Goal: Transaction & Acquisition: Book appointment/travel/reservation

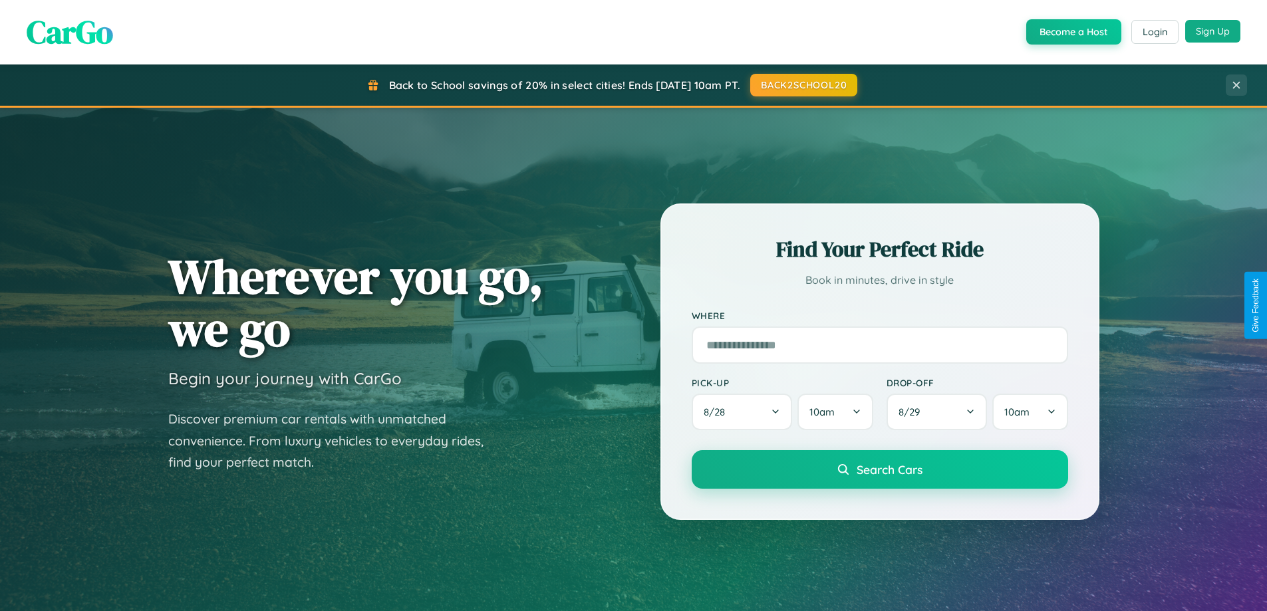
click at [1213, 32] on button "Sign Up" at bounding box center [1212, 31] width 55 height 23
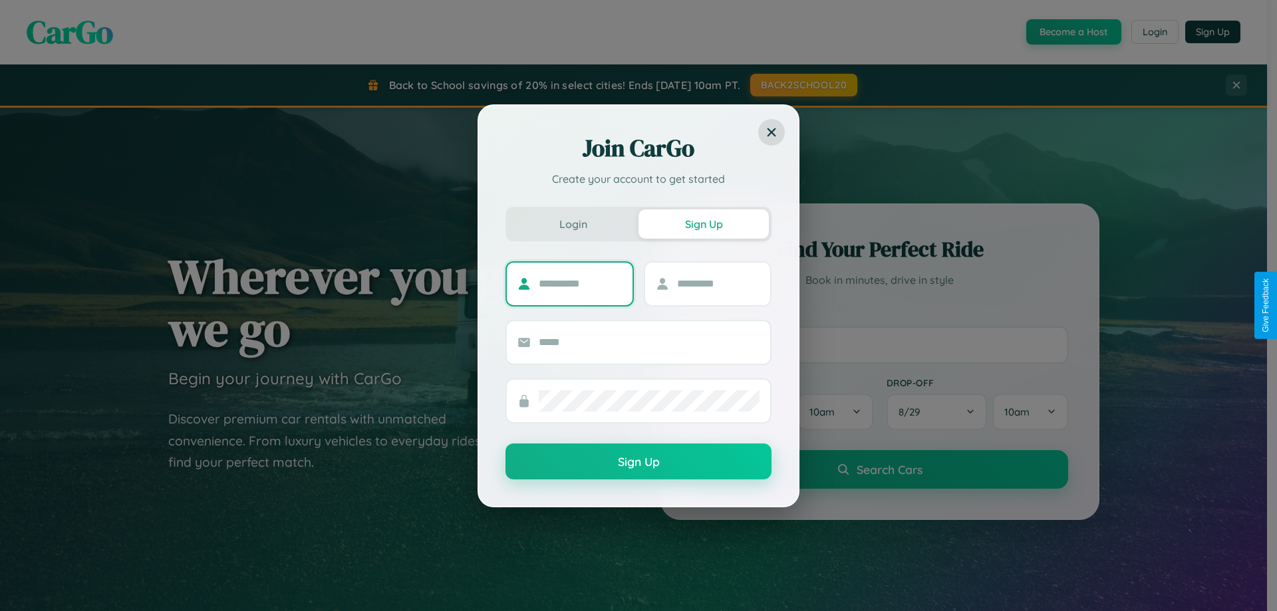
click at [580, 283] on input "text" at bounding box center [580, 283] width 83 height 21
type input "*******"
click at [718, 283] on input "text" at bounding box center [718, 283] width 83 height 21
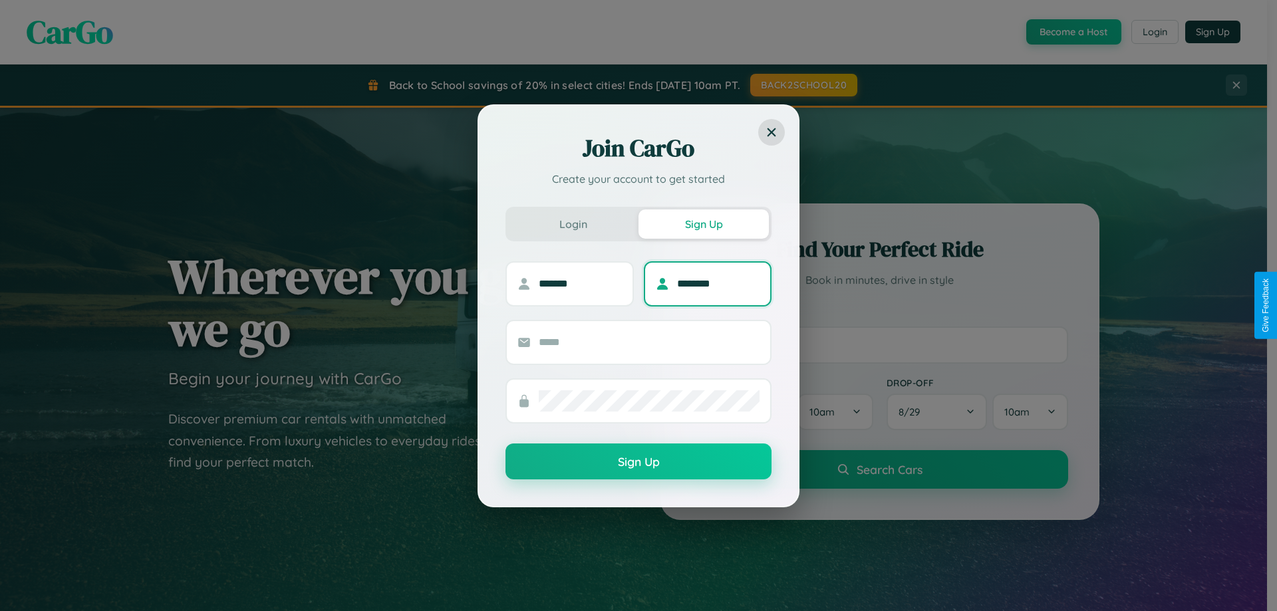
type input "********"
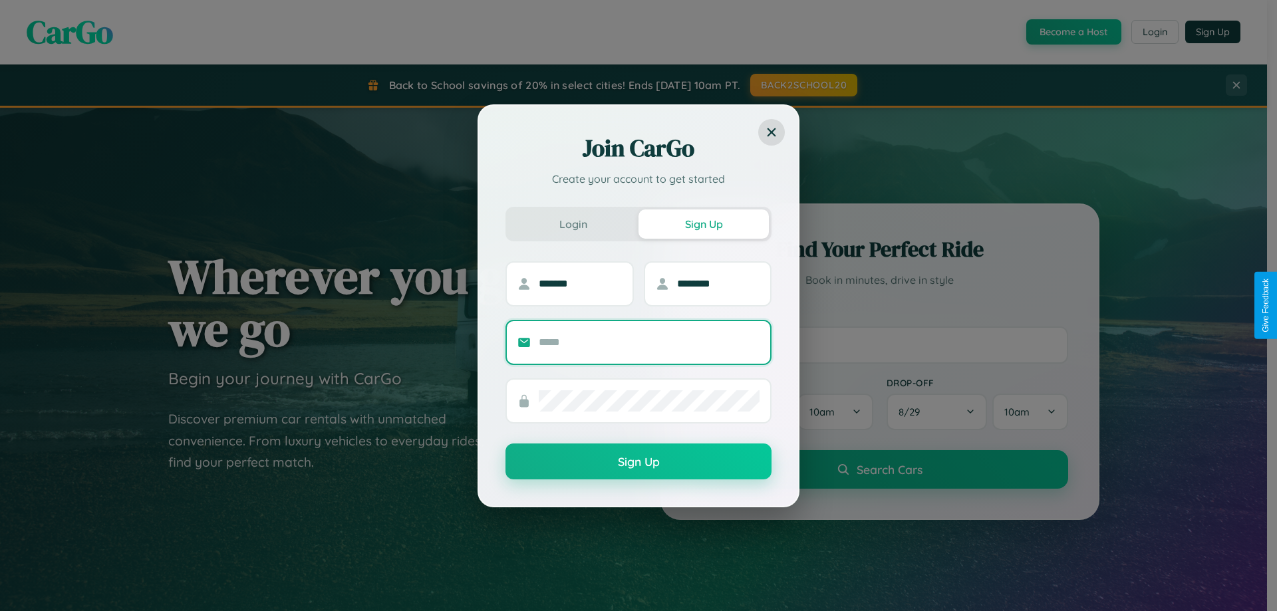
click at [649, 342] on input "text" at bounding box center [649, 342] width 221 height 21
type input "**********"
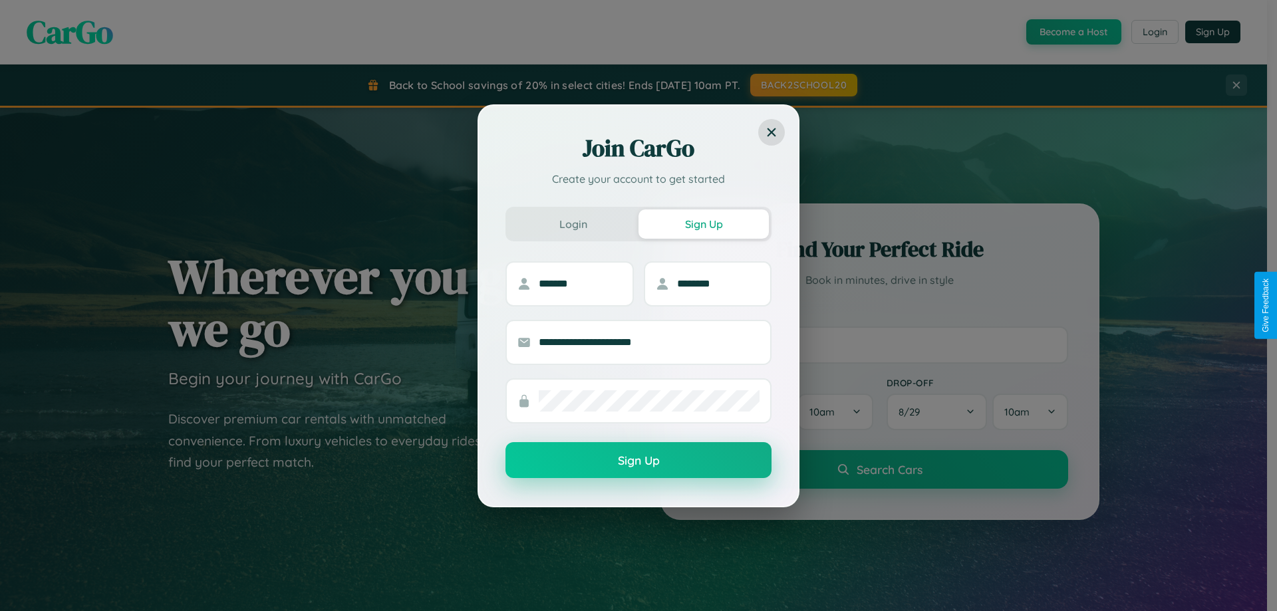
click at [639, 460] on button "Sign Up" at bounding box center [639, 460] width 266 height 36
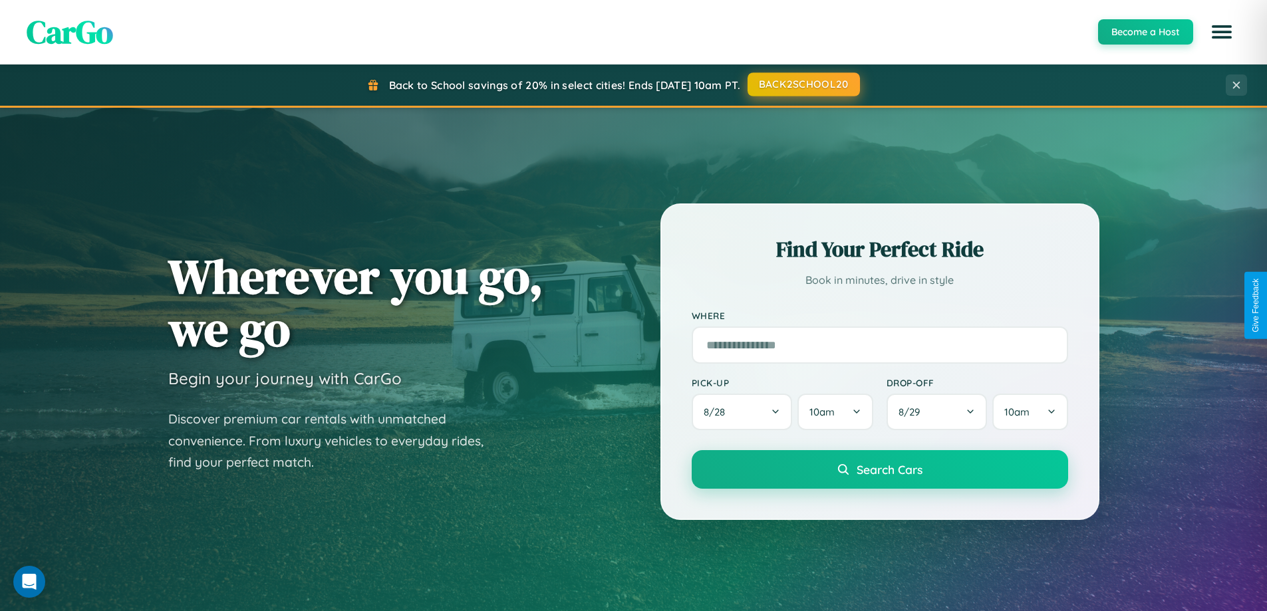
click at [803, 84] on button "BACK2SCHOOL20" at bounding box center [804, 85] width 112 height 24
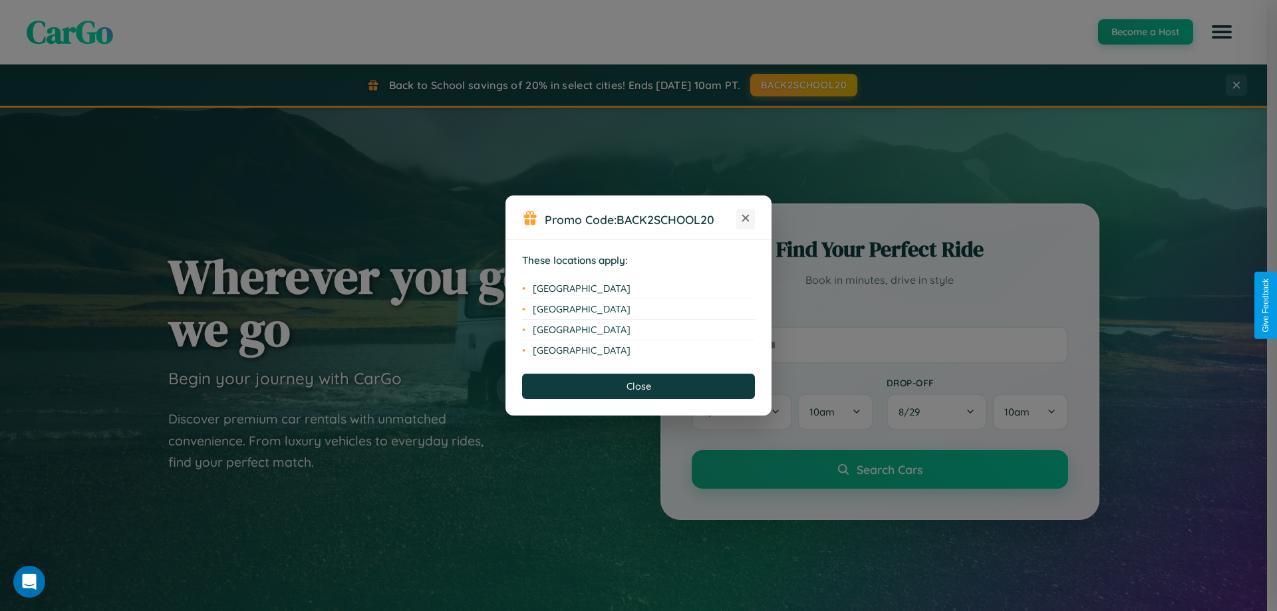
click at [746, 219] on icon at bounding box center [745, 218] width 7 height 7
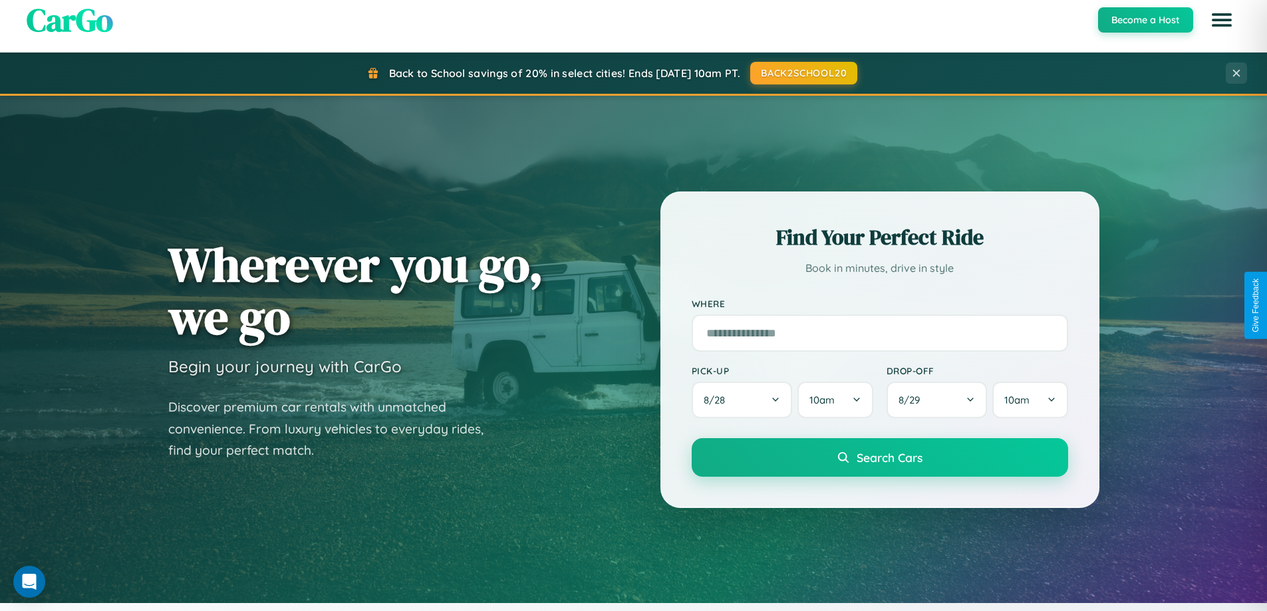
scroll to position [573, 0]
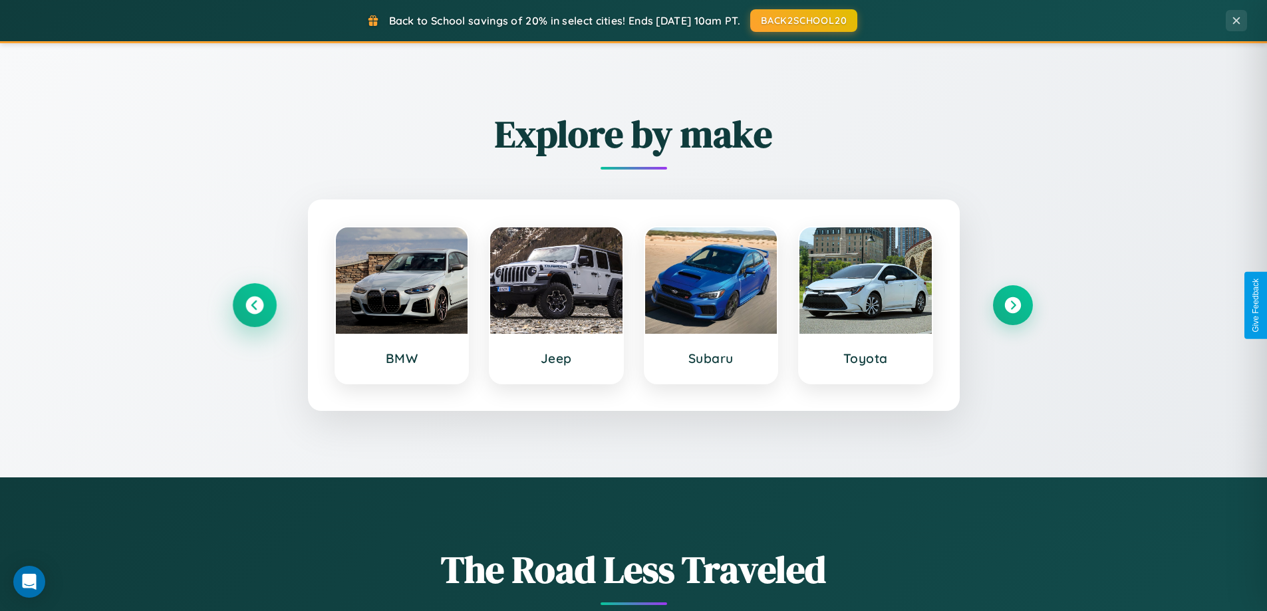
click at [254, 305] on icon at bounding box center [254, 306] width 18 height 18
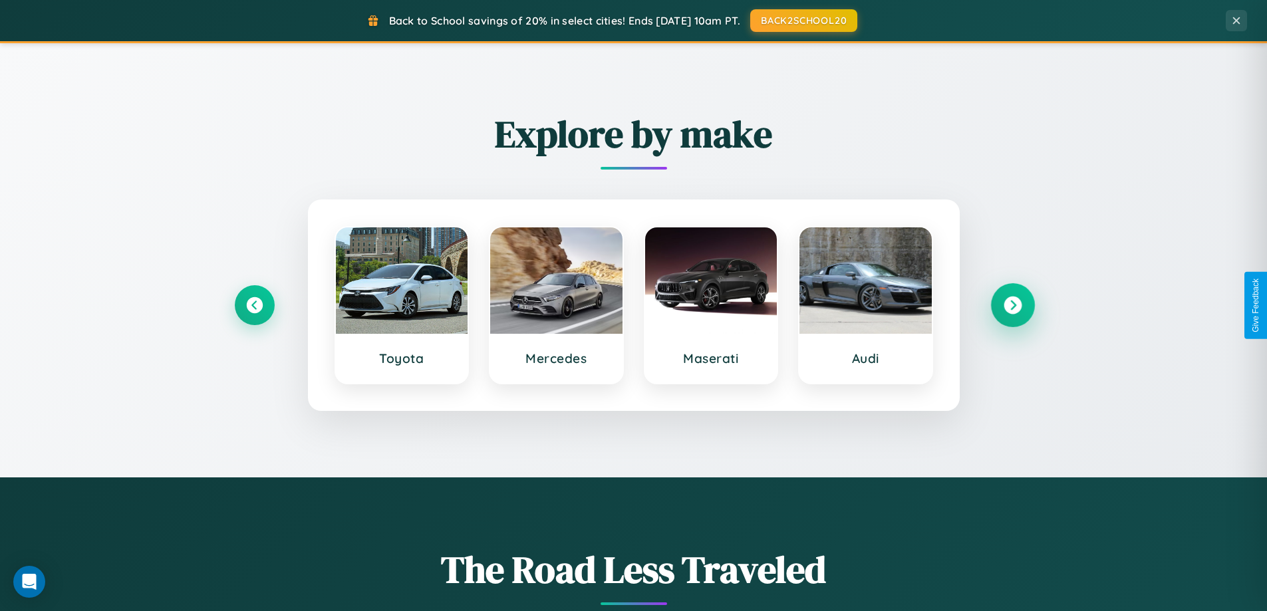
click at [1013, 305] on icon at bounding box center [1013, 306] width 18 height 18
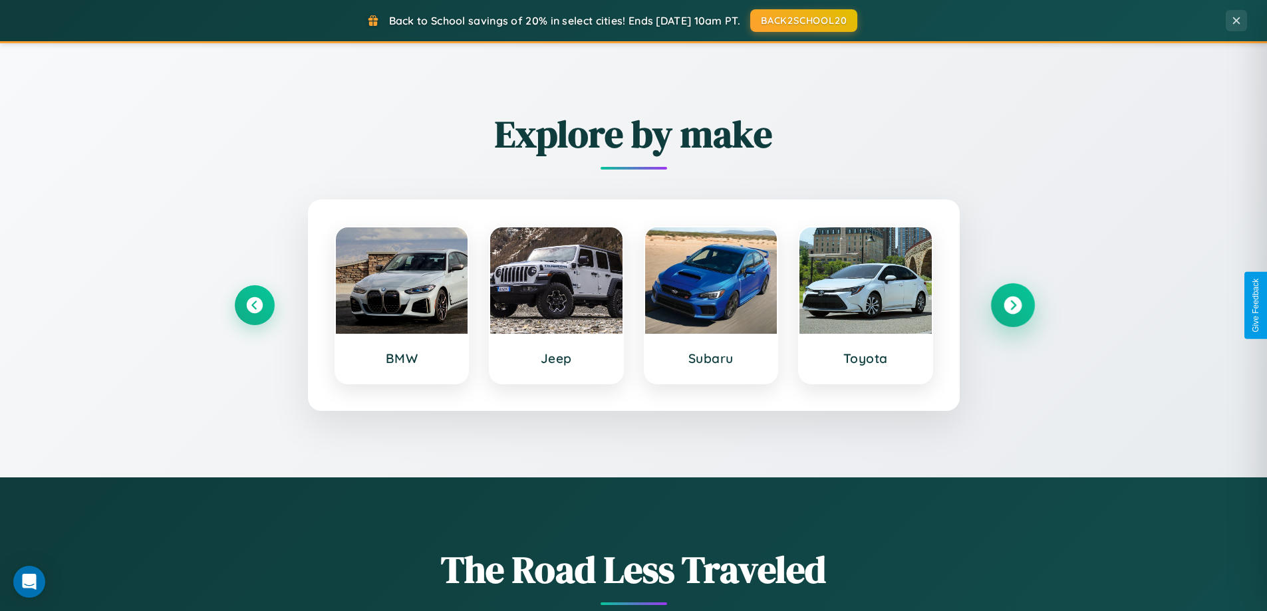
click at [1013, 305] on icon at bounding box center [1013, 306] width 18 height 18
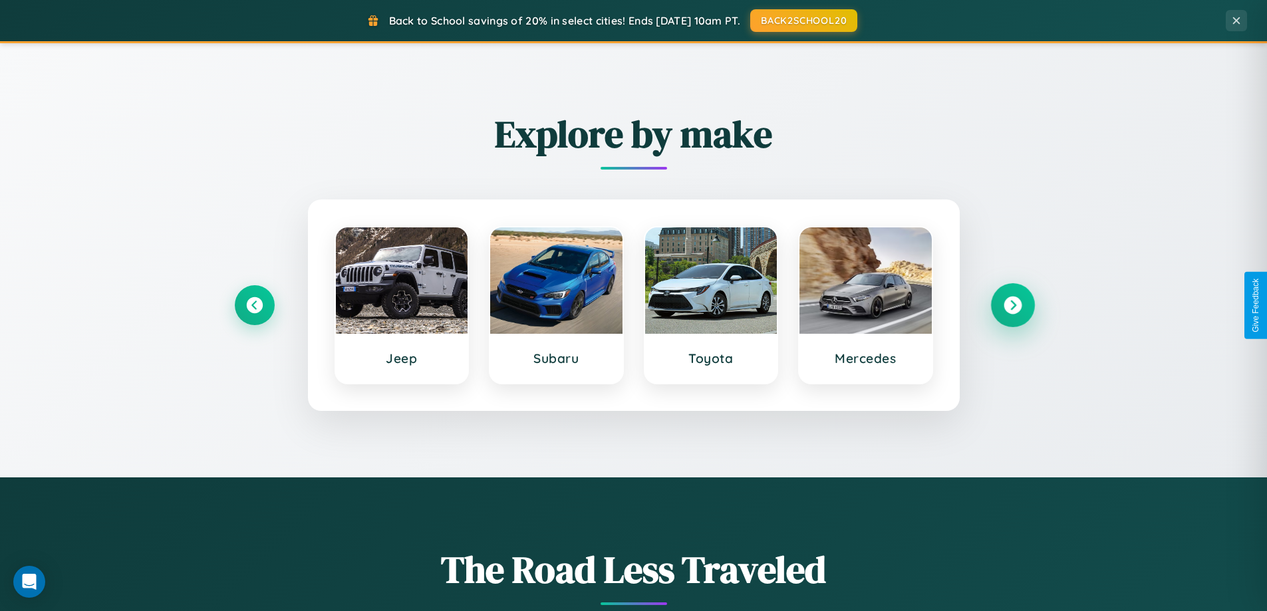
click at [1013, 305] on icon at bounding box center [1013, 306] width 18 height 18
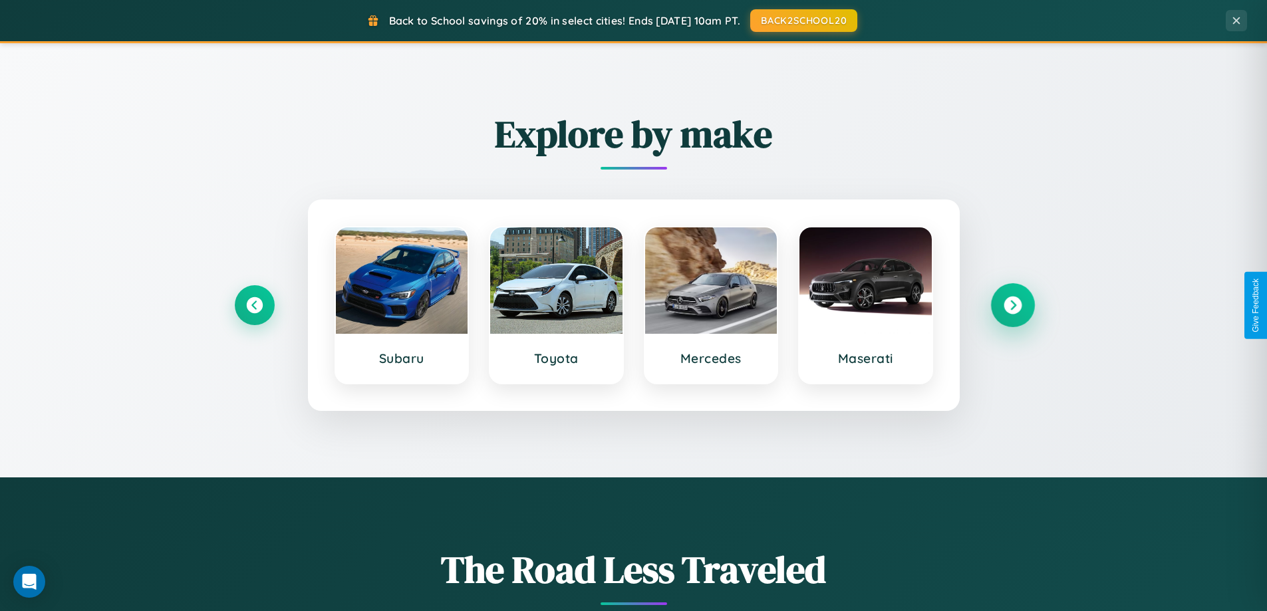
click at [1013, 305] on icon at bounding box center [1013, 306] width 18 height 18
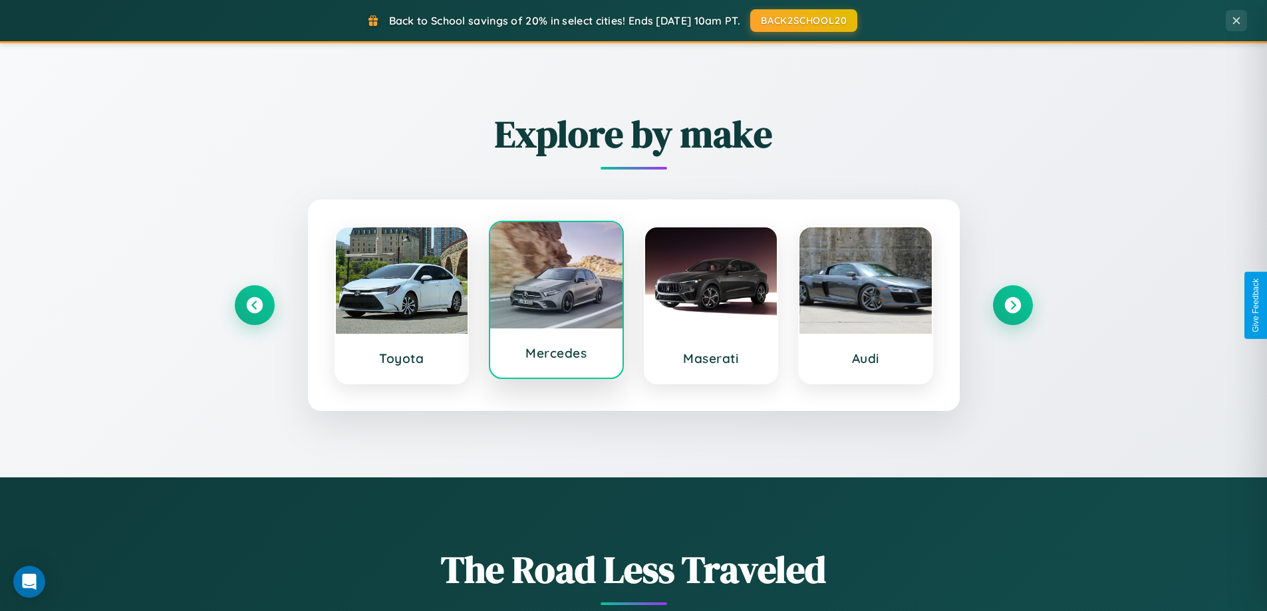
click at [556, 305] on div at bounding box center [556, 275] width 132 height 106
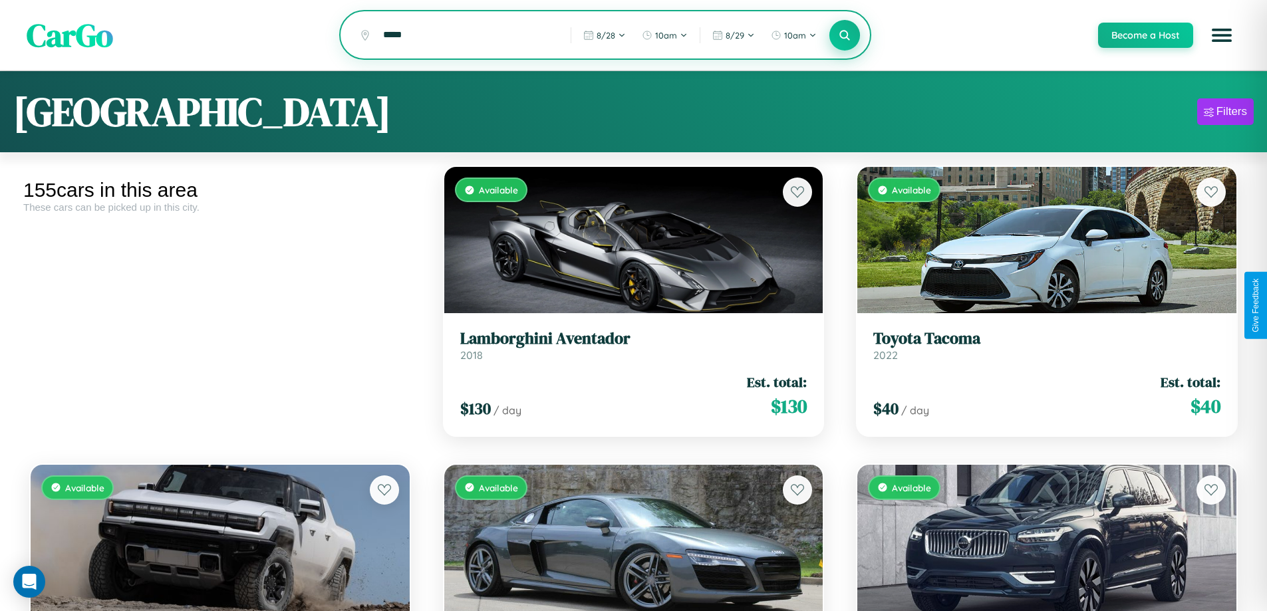
click at [844, 36] on icon at bounding box center [845, 35] width 13 height 13
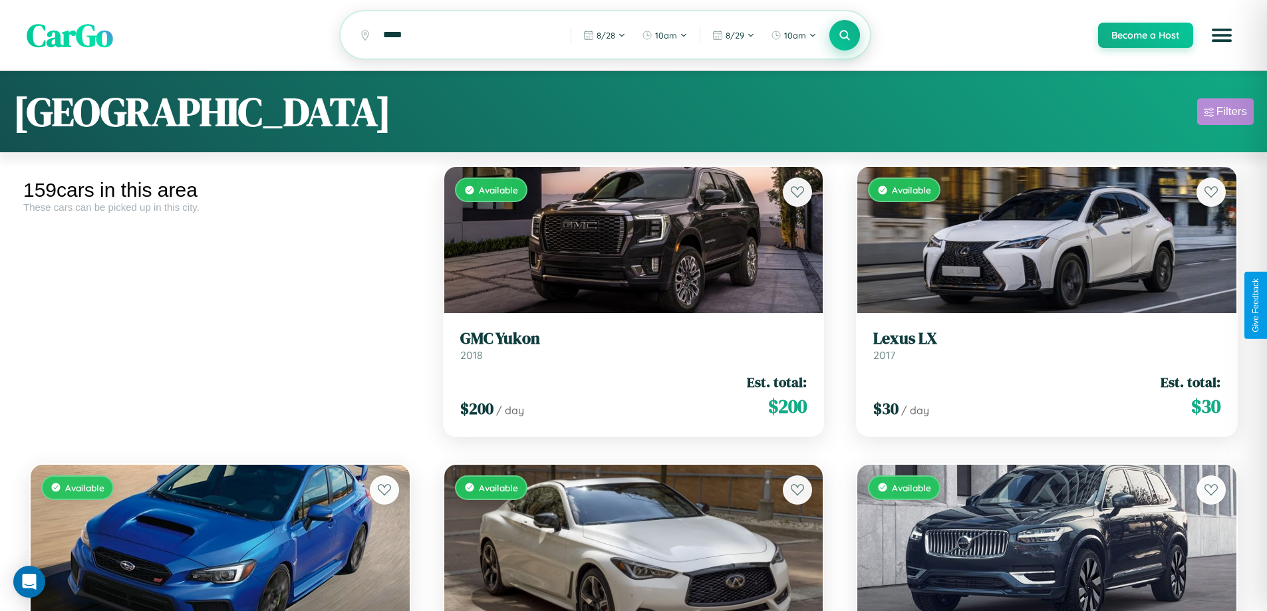
click at [1225, 114] on div "Filters" at bounding box center [1232, 111] width 31 height 13
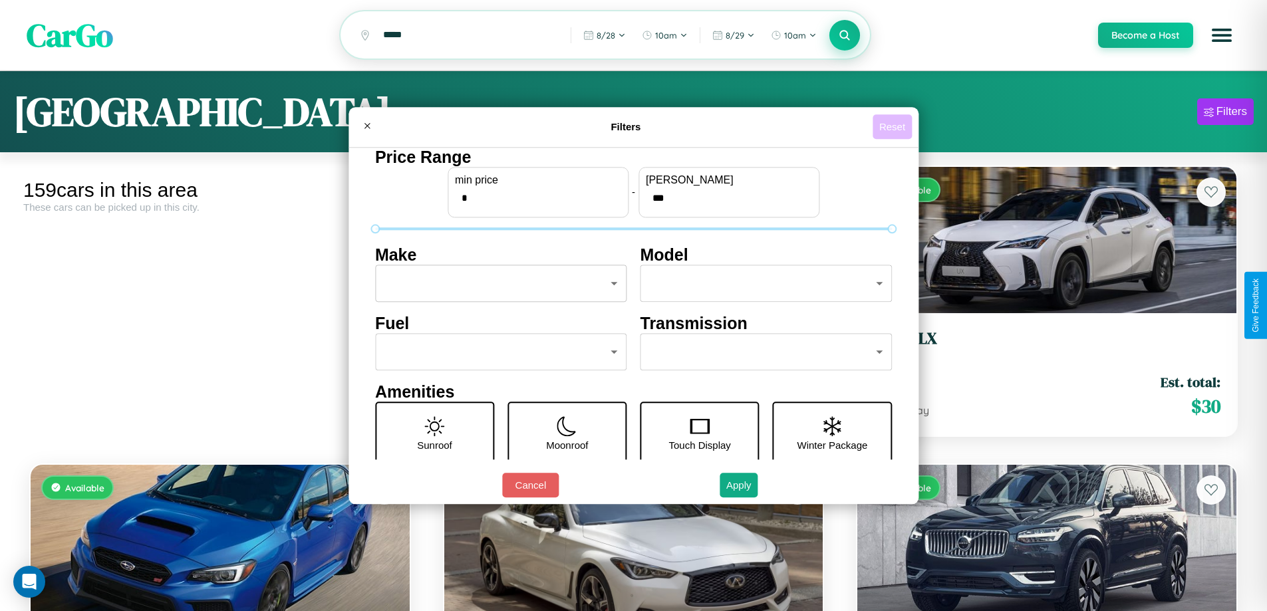
click at [894, 126] on button "Reset" at bounding box center [892, 126] width 39 height 25
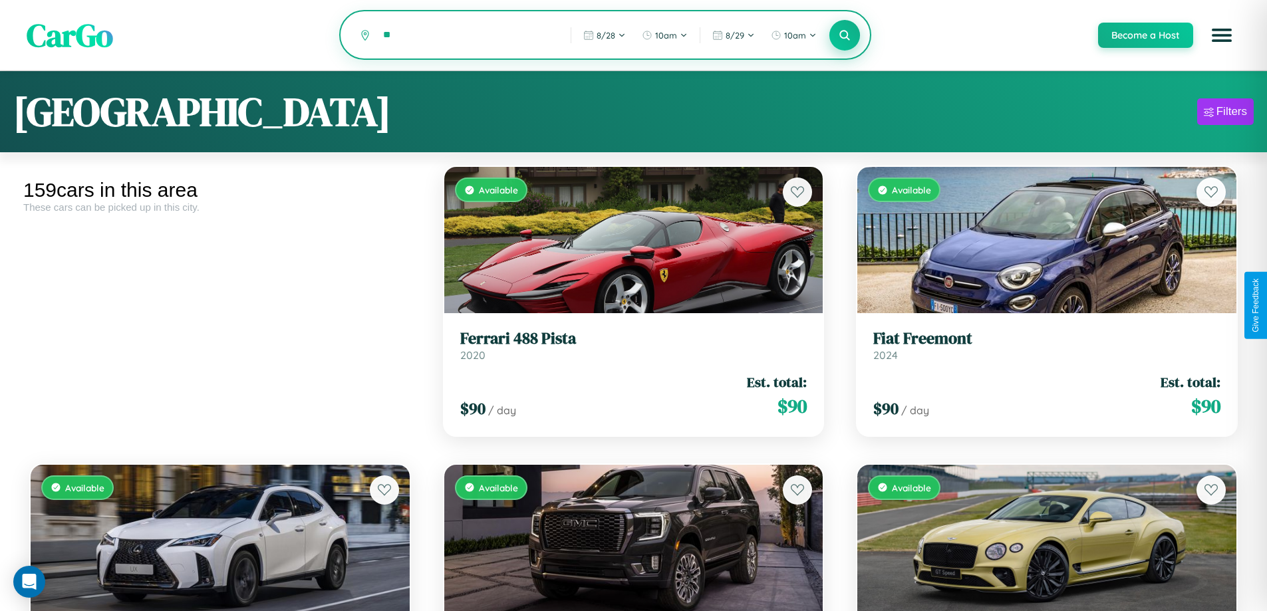
type input "*"
type input "******"
click at [844, 36] on icon at bounding box center [845, 35] width 13 height 13
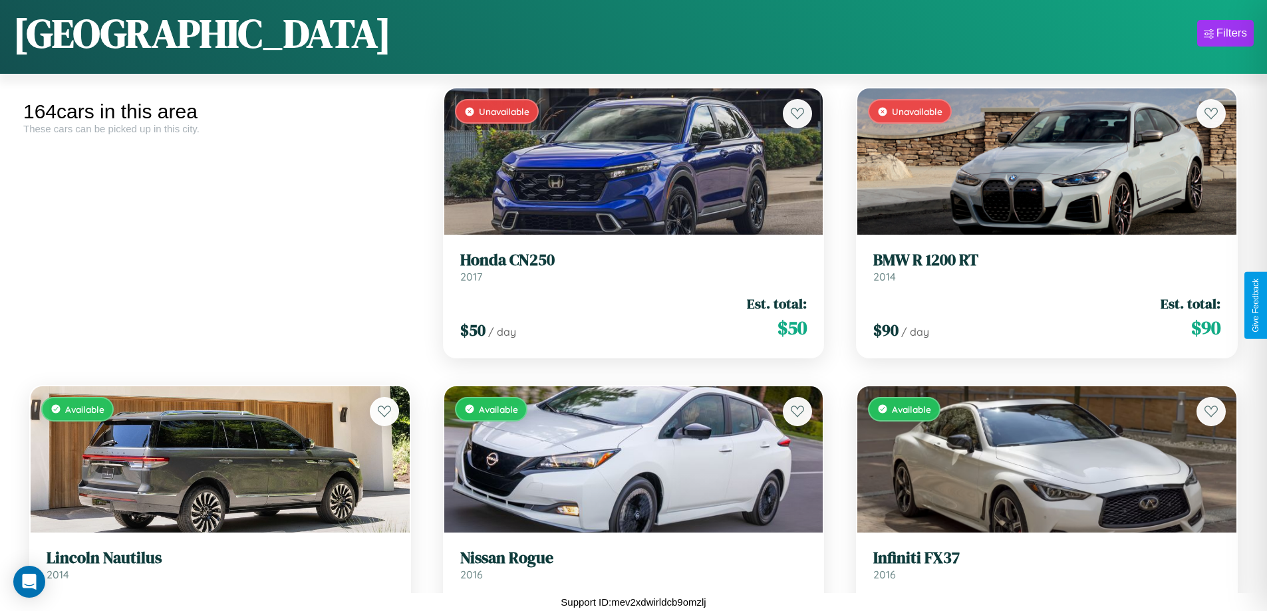
scroll to position [6243, 0]
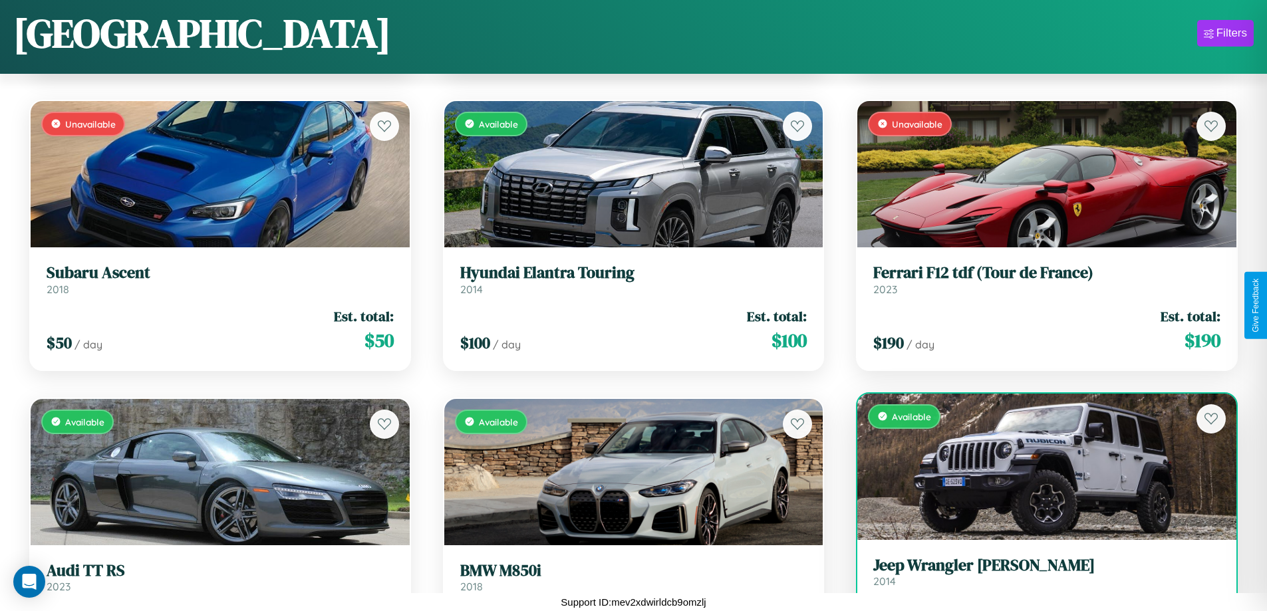
click at [1038, 575] on h3 "Jeep Wrangler [PERSON_NAME]" at bounding box center [1046, 565] width 347 height 19
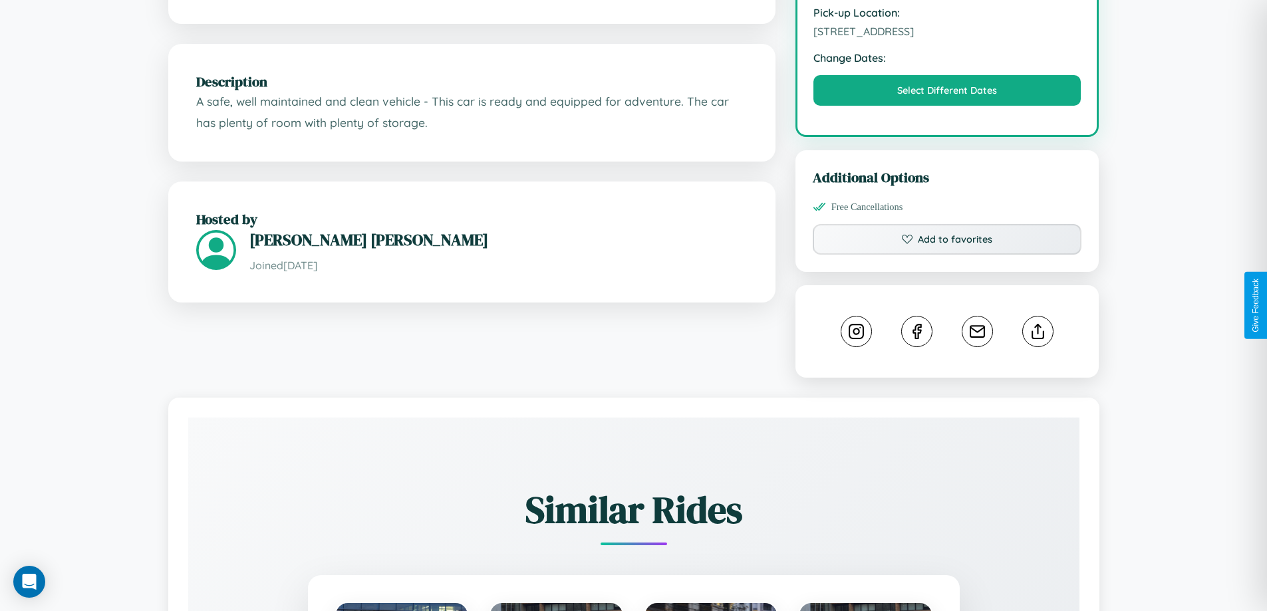
scroll to position [437, 0]
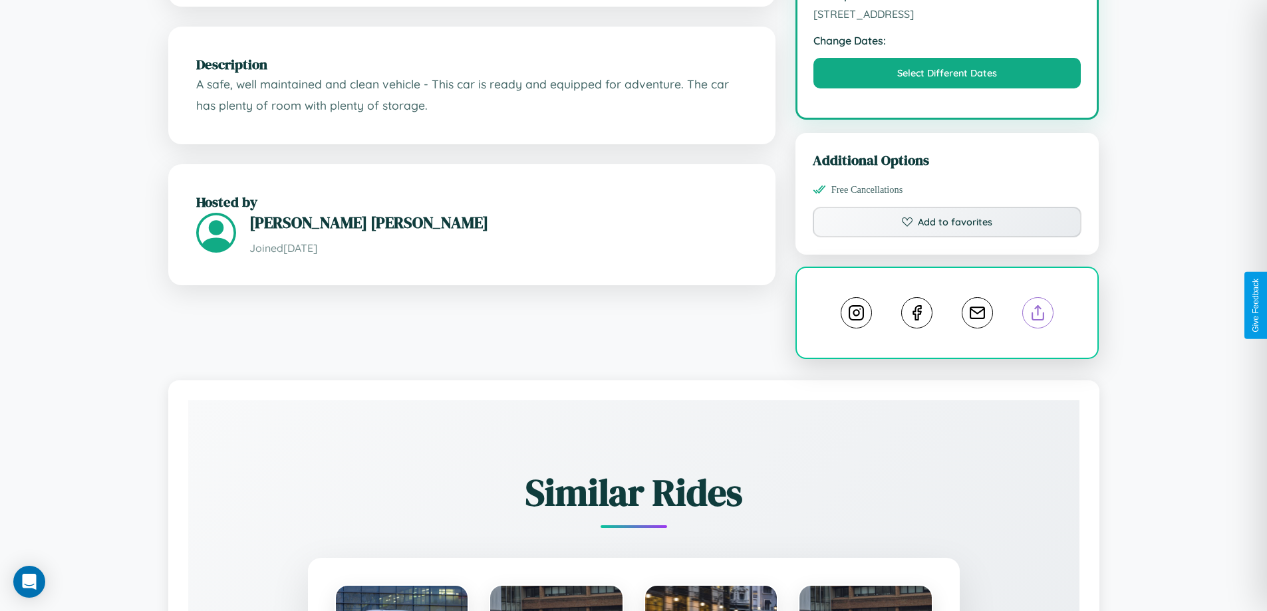
click at [1038, 306] on line at bounding box center [1038, 310] width 0 height 9
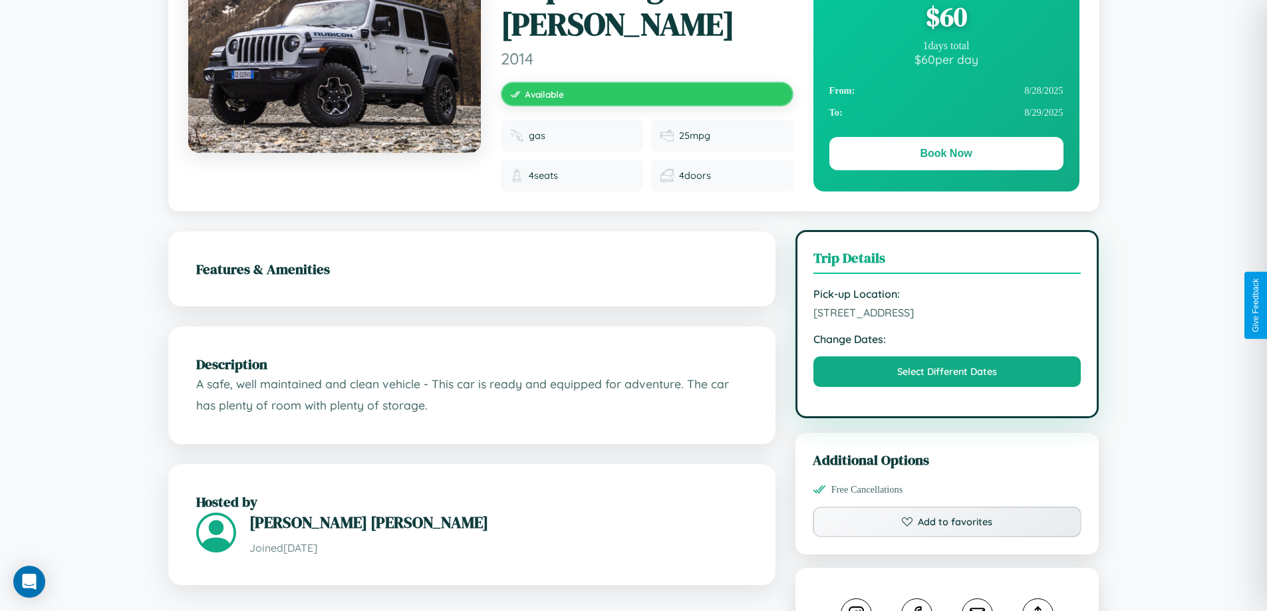
click at [947, 306] on span "[STREET_ADDRESS]" at bounding box center [948, 312] width 268 height 13
click at [947, 306] on span "3275 Market Street Athens 15591 Greece" at bounding box center [948, 312] width 268 height 13
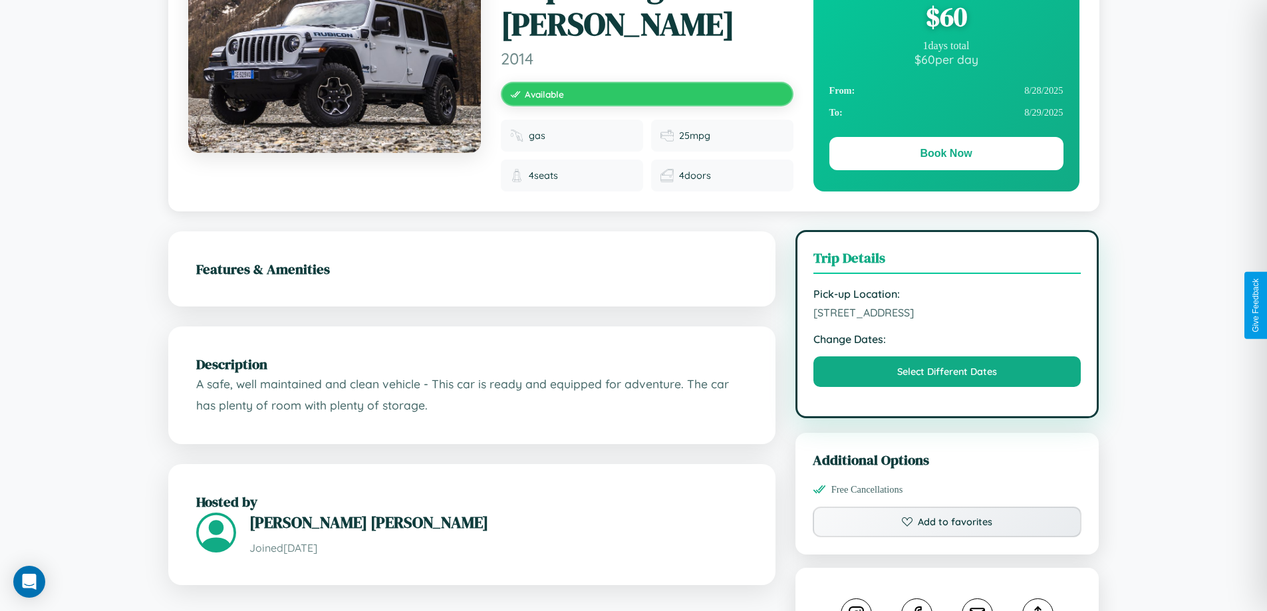
click at [947, 306] on span "3275 Market Street Athens 15591 Greece" at bounding box center [948, 312] width 268 height 13
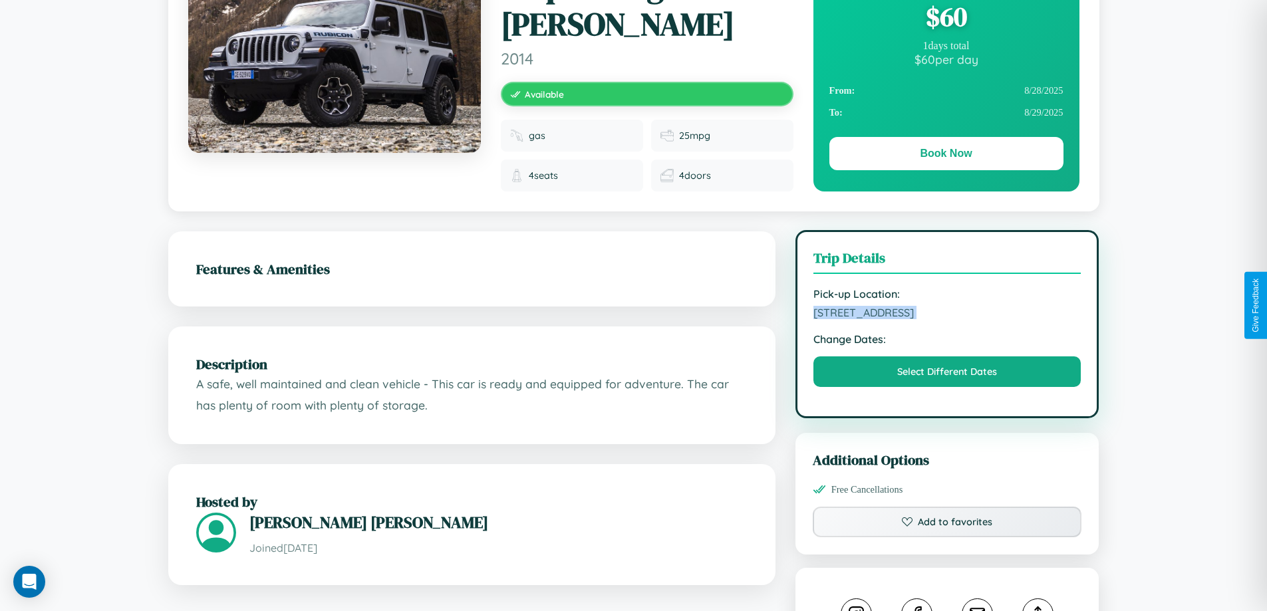
click at [947, 306] on span "3275 Market Street Athens 15591 Greece" at bounding box center [948, 312] width 268 height 13
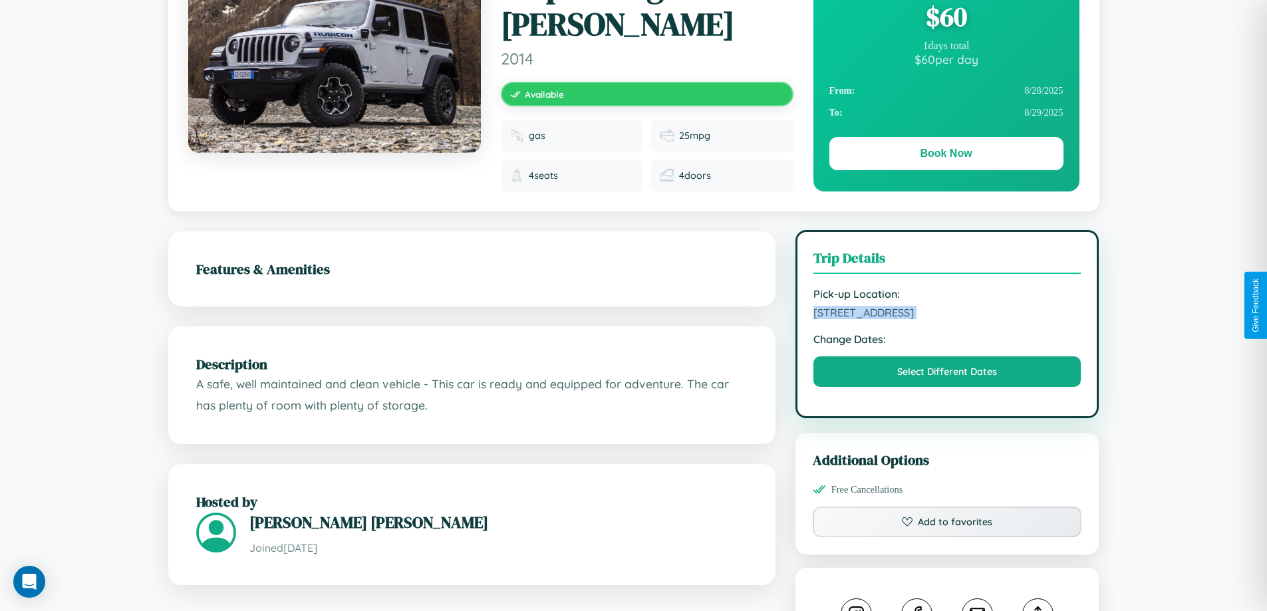
click at [947, 306] on span "3275 Market Street Athens 15591 Greece" at bounding box center [948, 312] width 268 height 13
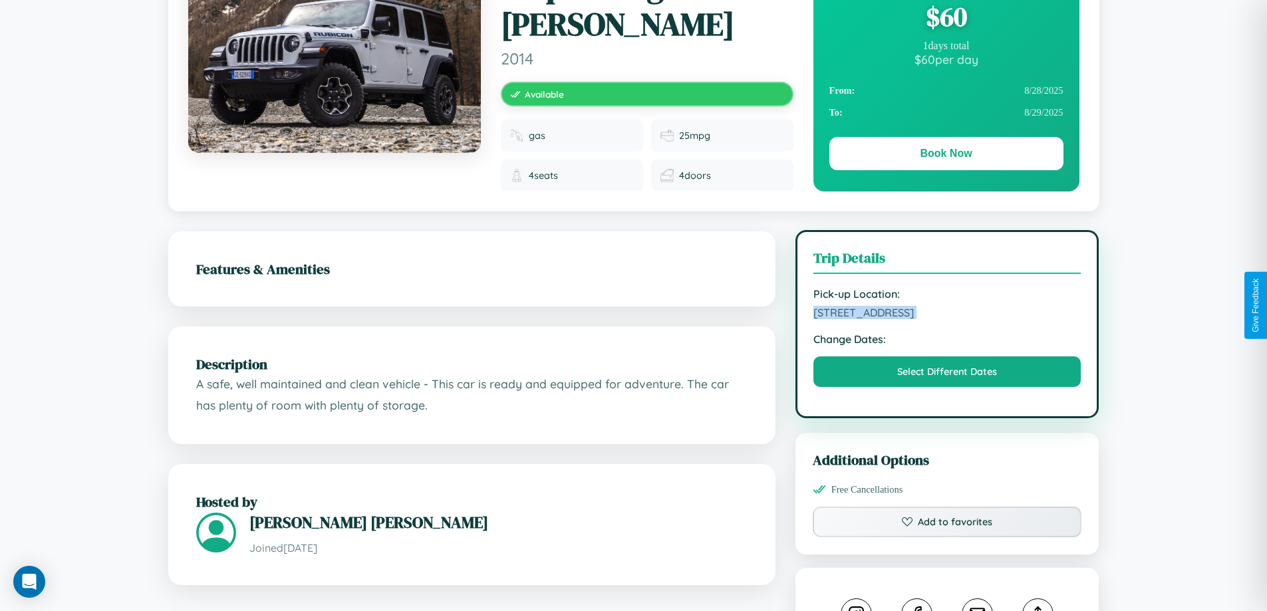
click at [947, 306] on span "3275 Market Street Athens 15591 Greece" at bounding box center [948, 312] width 268 height 13
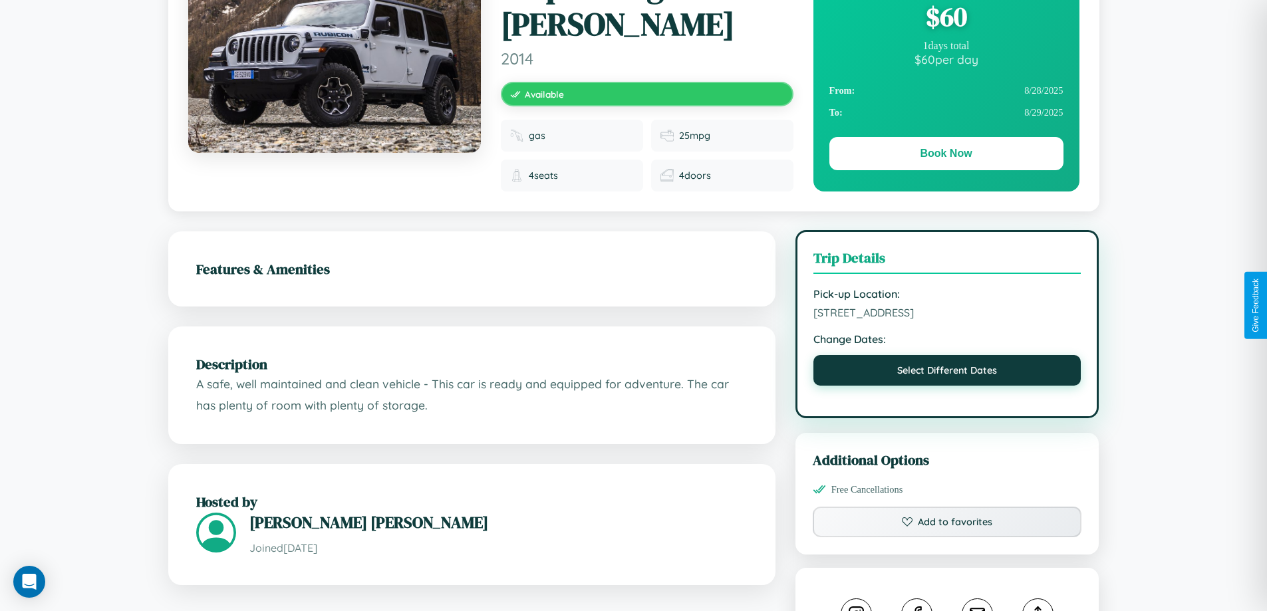
click at [947, 363] on button "Select Different Dates" at bounding box center [948, 370] width 268 height 31
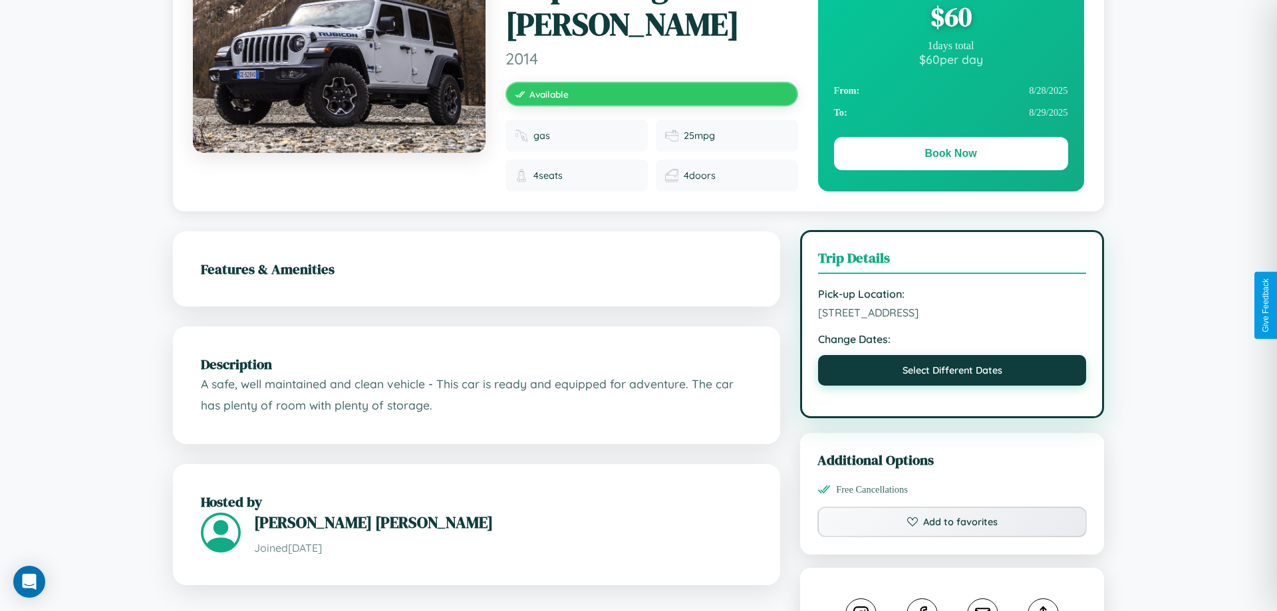
select select "*"
select select "****"
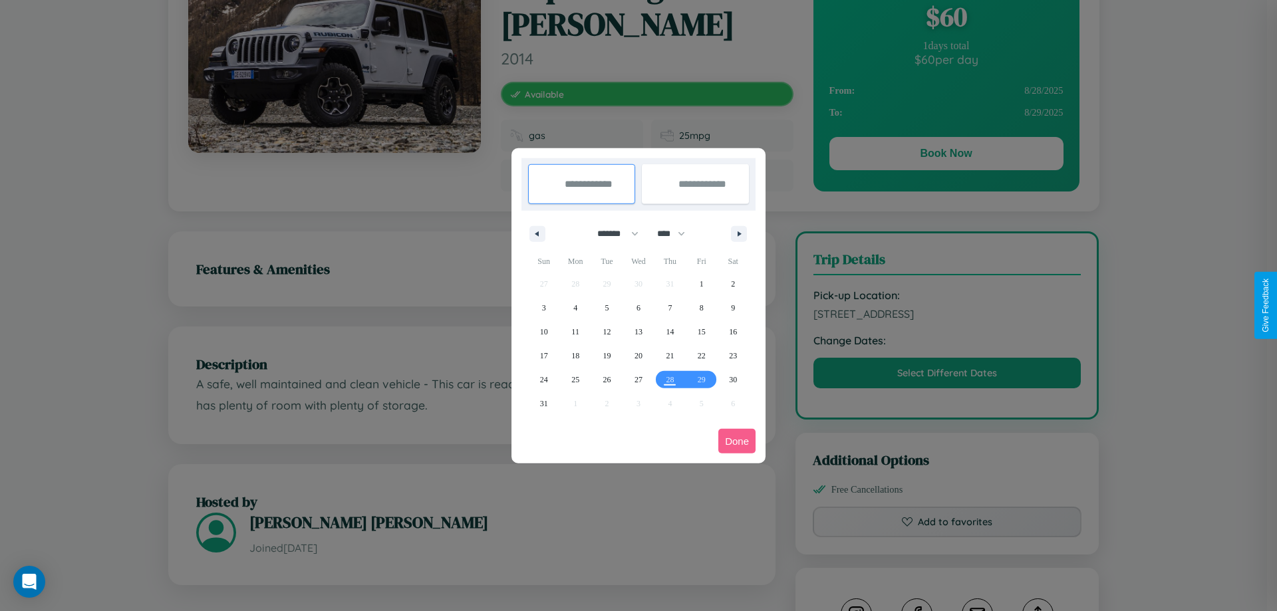
click at [612, 234] on select "******* ******** ***** ***** *** **** **** ****** ********* ******* ******** **…" at bounding box center [615, 234] width 57 height 22
select select "*"
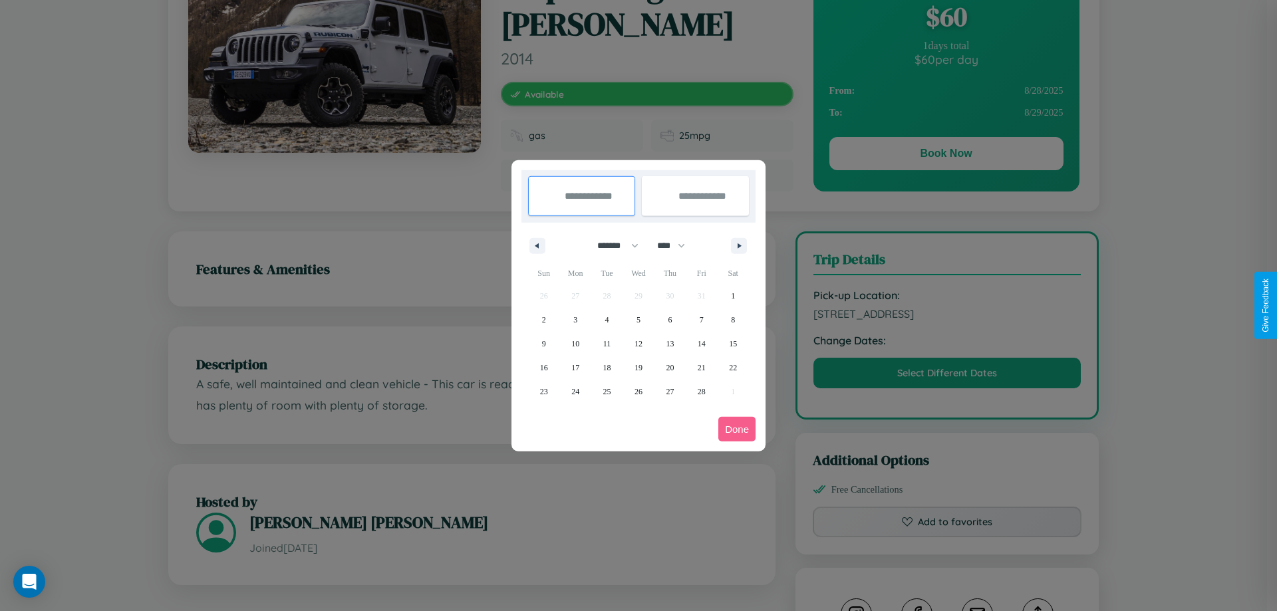
drag, startPoint x: 677, startPoint y: 245, endPoint x: 639, endPoint y: 267, distance: 44.1
click at [677, 245] on select "**** **** **** **** **** **** **** **** **** **** **** **** **** **** **** ****…" at bounding box center [671, 246] width 40 height 22
select select "****"
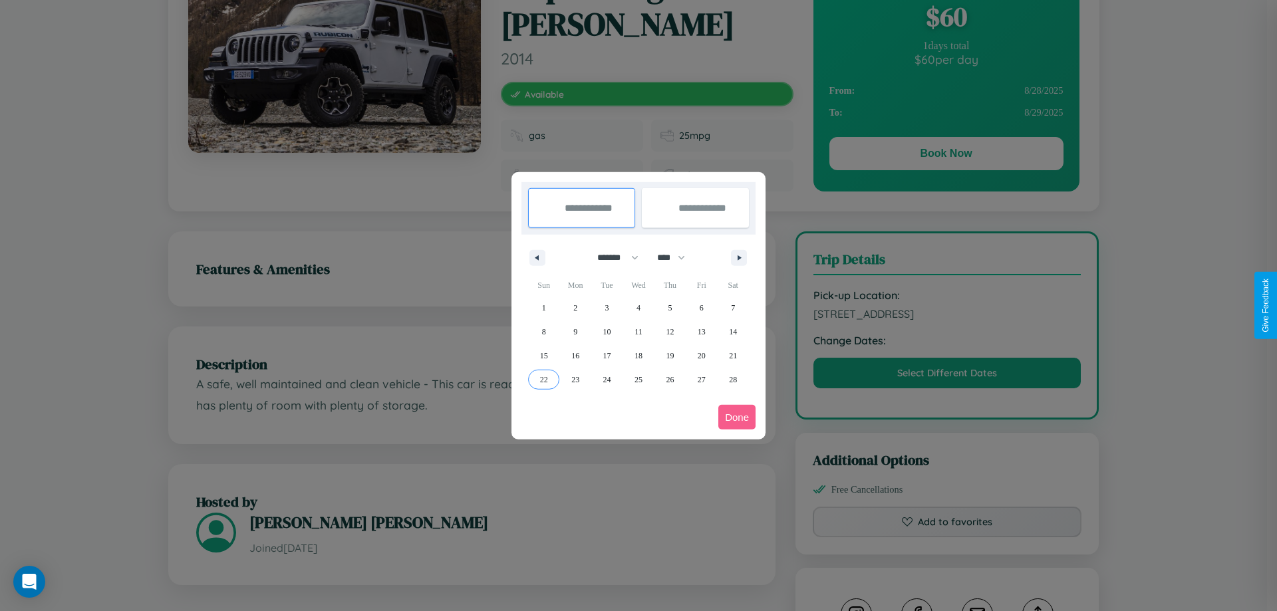
click at [544, 379] on span "22" at bounding box center [544, 380] width 8 height 24
type input "**********"
click at [670, 379] on span "26" at bounding box center [670, 380] width 8 height 24
type input "**********"
click at [737, 417] on button "Done" at bounding box center [736, 417] width 37 height 25
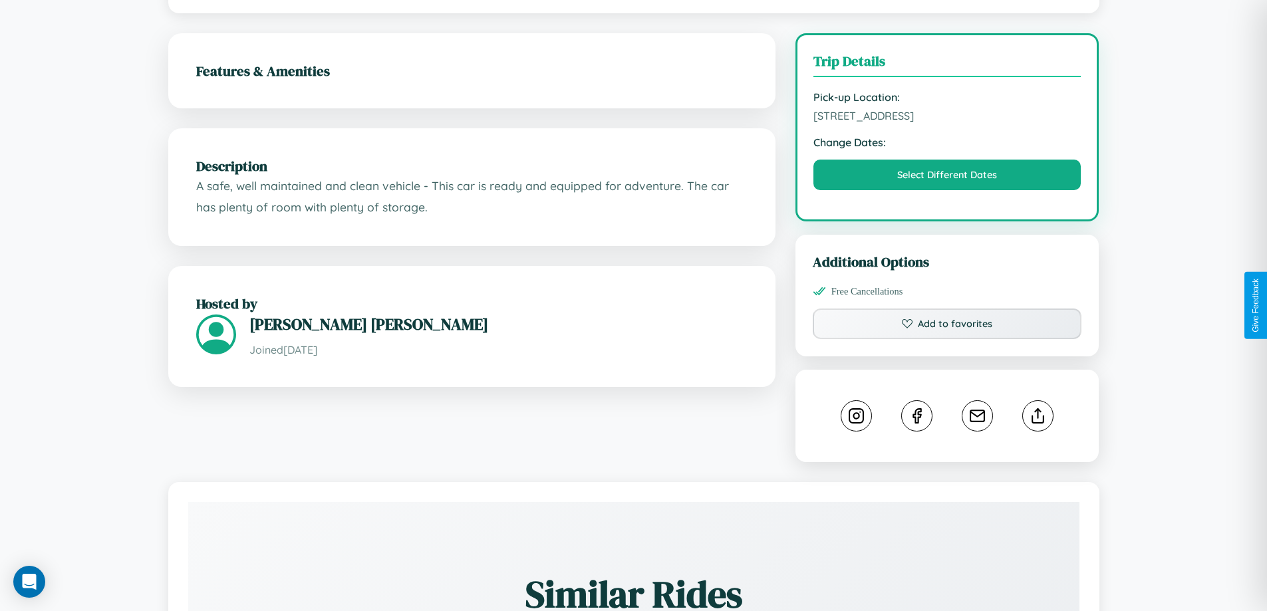
scroll to position [345, 0]
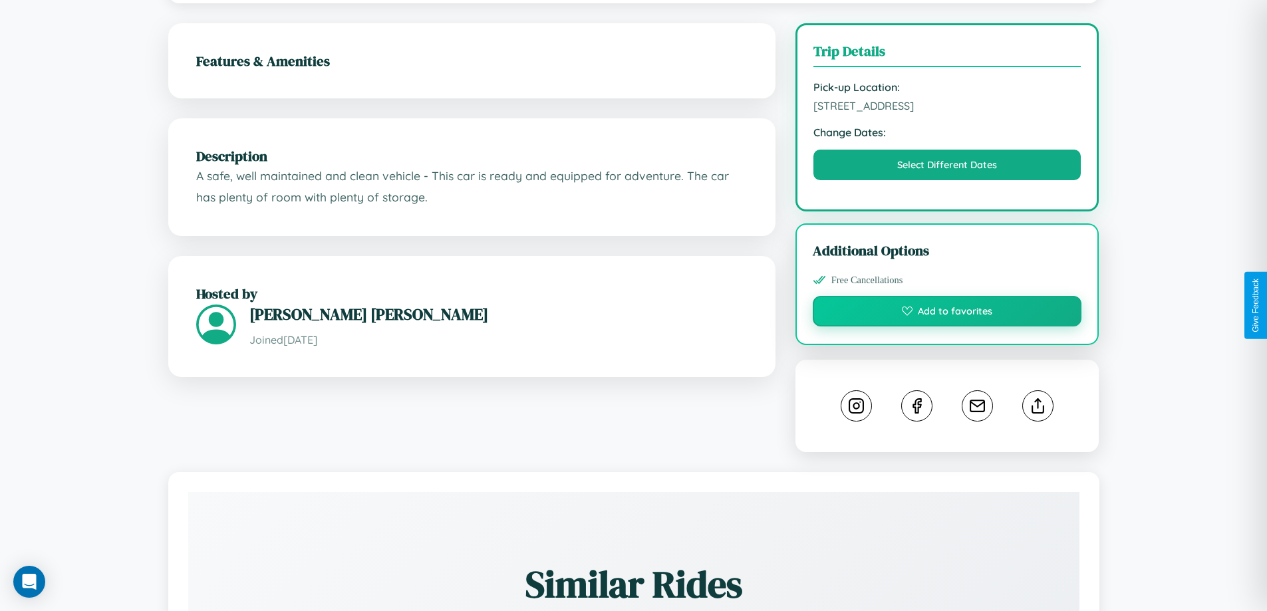
click at [947, 305] on button "Add to favorites" at bounding box center [947, 311] width 269 height 31
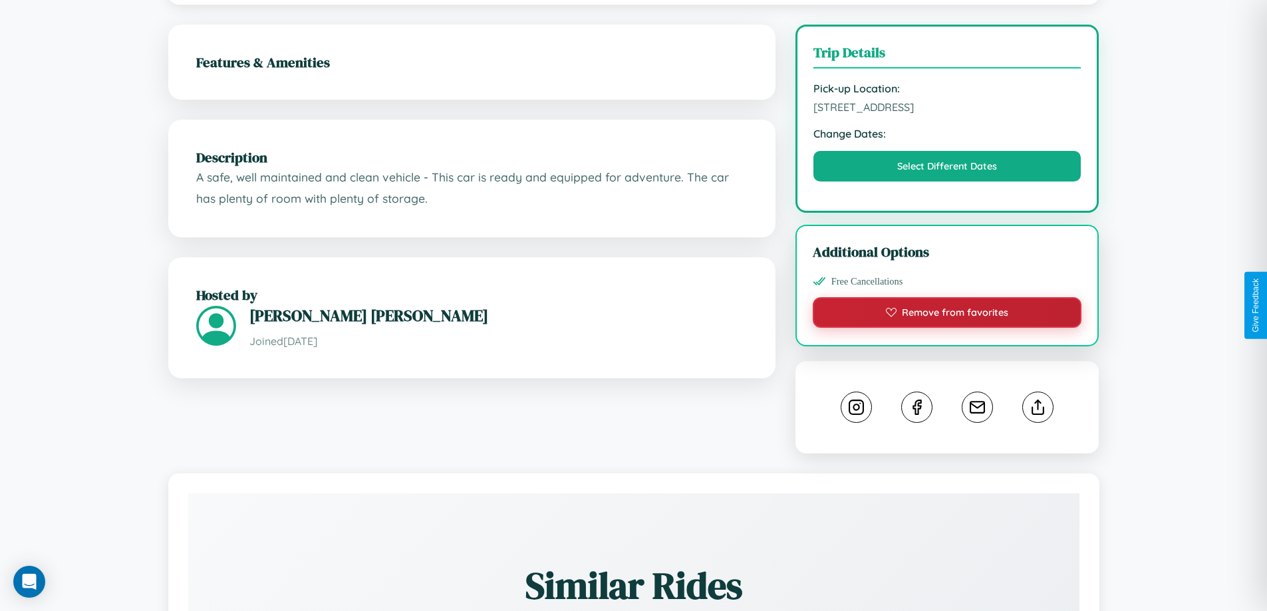
scroll to position [0, 0]
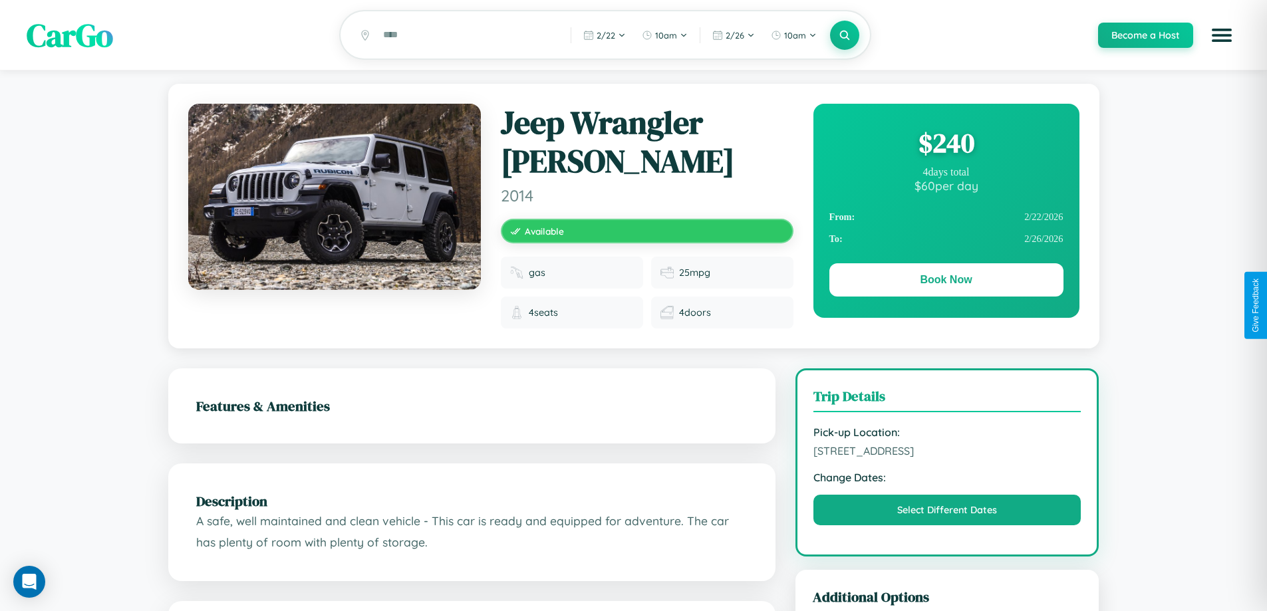
click at [946, 145] on div "$ 240" at bounding box center [947, 143] width 234 height 36
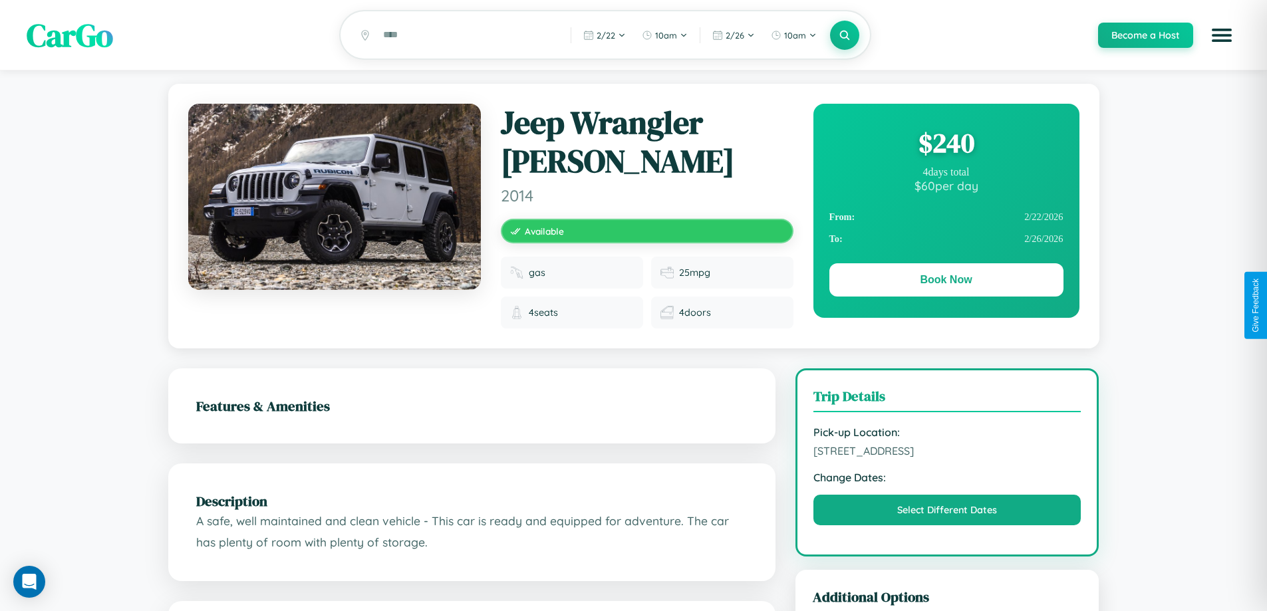
click at [946, 145] on div "$ 240" at bounding box center [947, 143] width 234 height 36
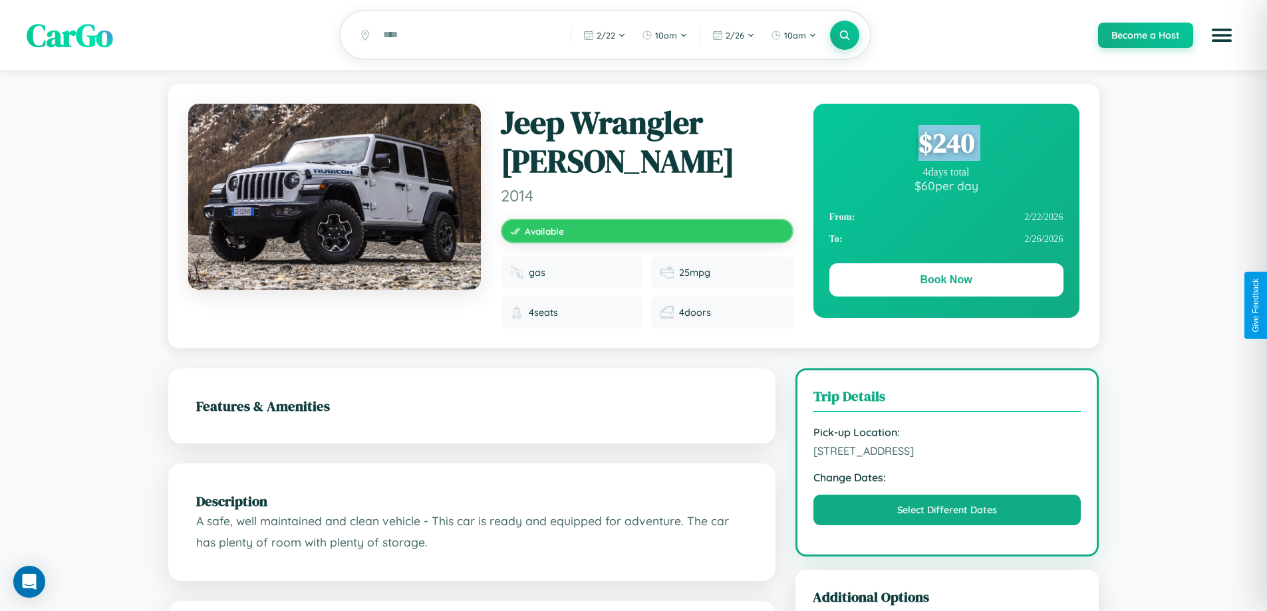
click at [946, 145] on div "$ 240" at bounding box center [947, 143] width 234 height 36
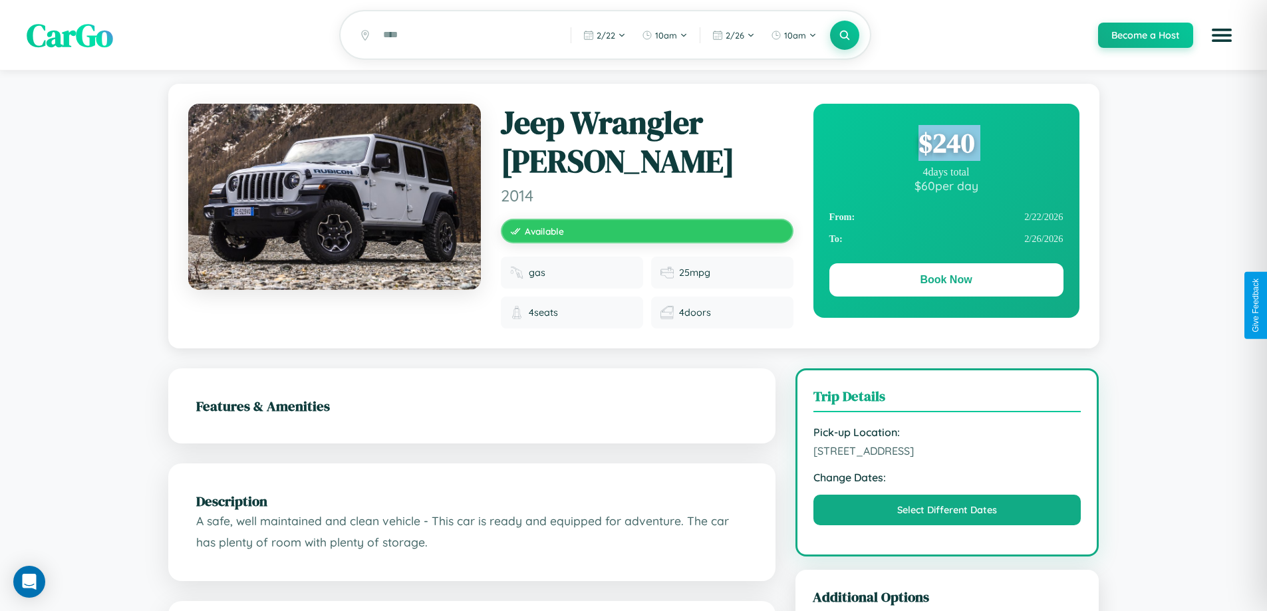
click at [946, 145] on div "$ 240" at bounding box center [947, 143] width 234 height 36
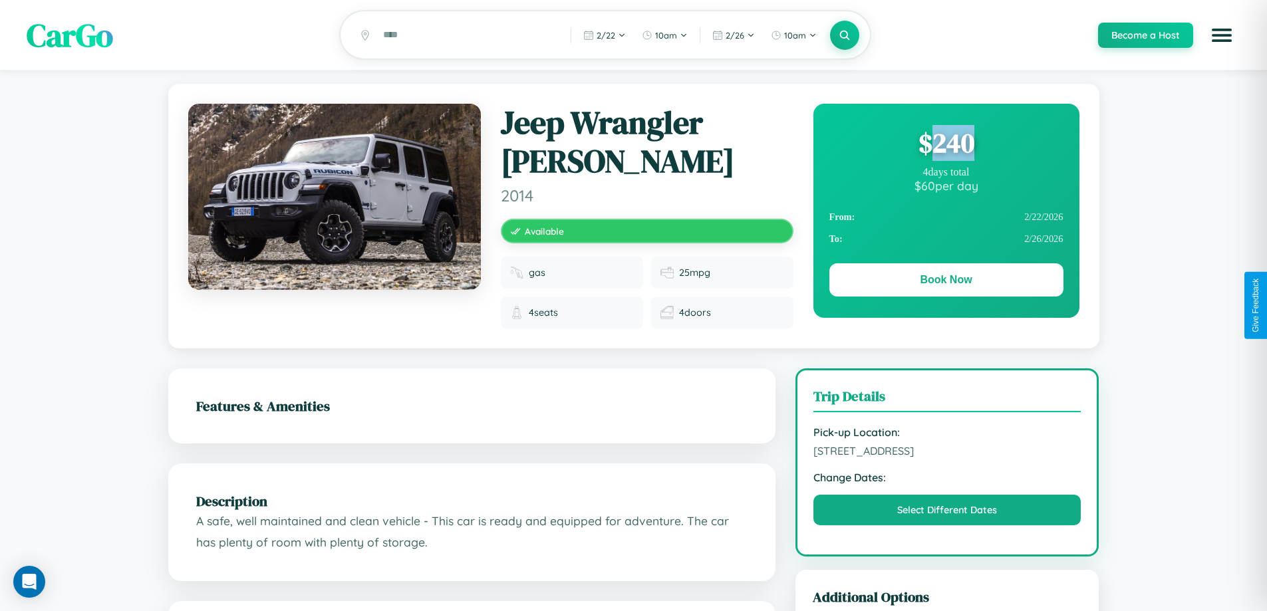
click at [946, 145] on div "$ 240" at bounding box center [947, 143] width 234 height 36
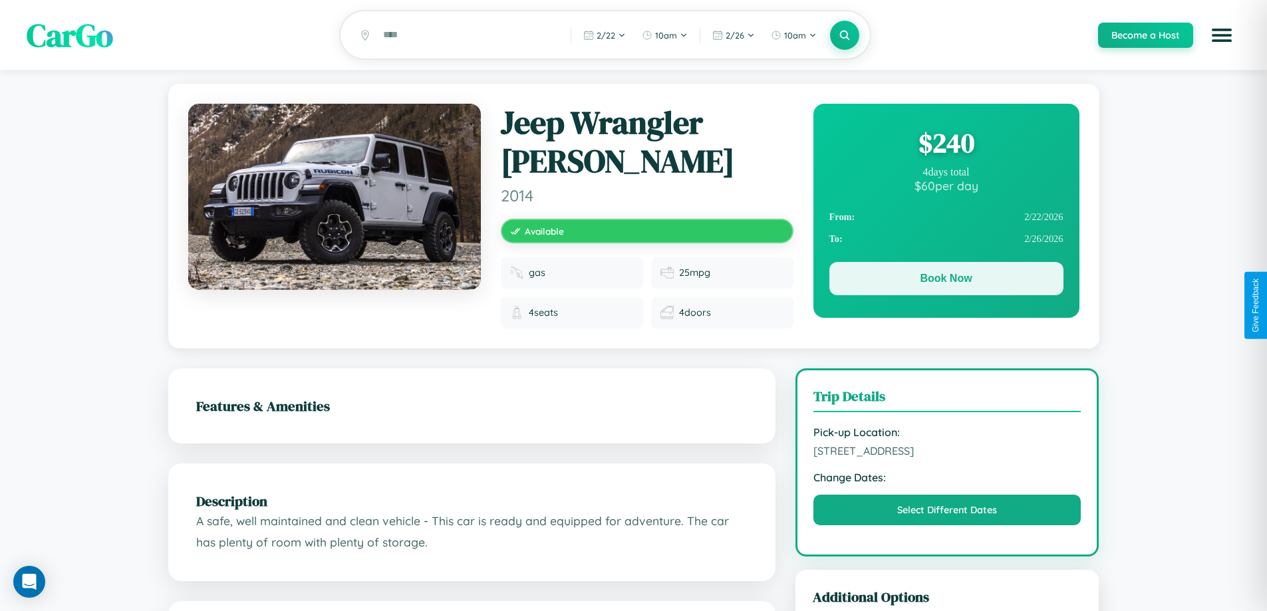
click at [946, 281] on button "Book Now" at bounding box center [947, 278] width 234 height 33
